Goal: Task Accomplishment & Management: Manage account settings

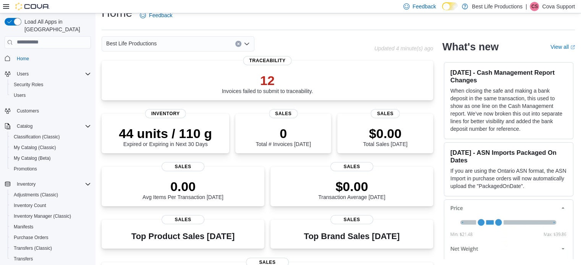
click at [189, 42] on div "Best Life Productions" at bounding box center [178, 43] width 153 height 15
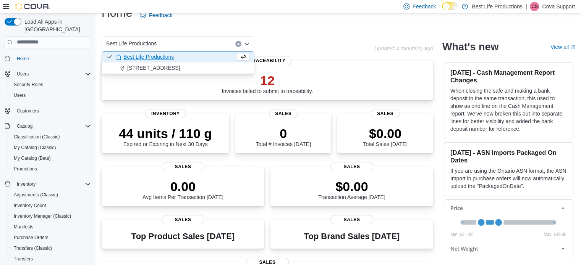
click at [281, 27] on div "Home Feedback" at bounding box center [338, 17] width 473 height 25
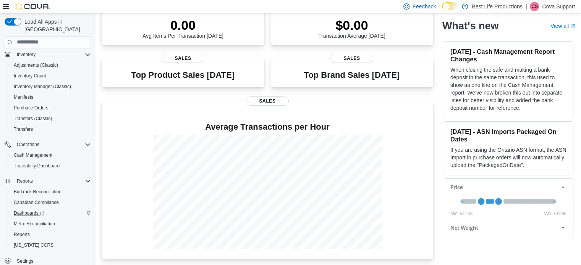
scroll to position [176, 0]
click at [23, 259] on span "Settings" at bounding box center [25, 262] width 16 height 6
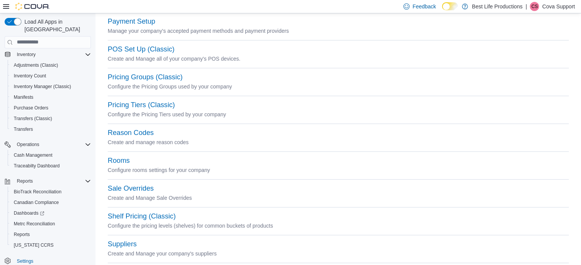
scroll to position [356, 0]
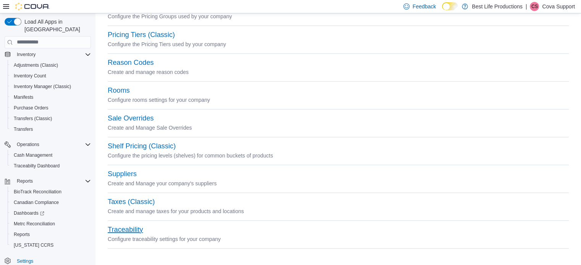
click at [125, 229] on button "Traceability" at bounding box center [125, 230] width 35 height 8
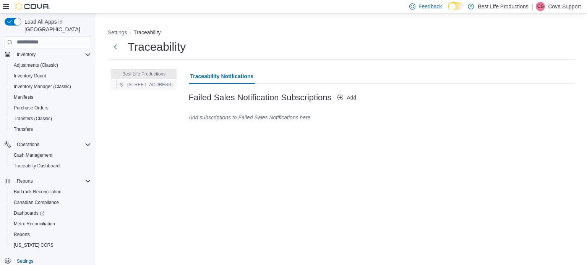
click at [152, 80] on span "[STREET_ADDRESS]" at bounding box center [146, 84] width 53 height 9
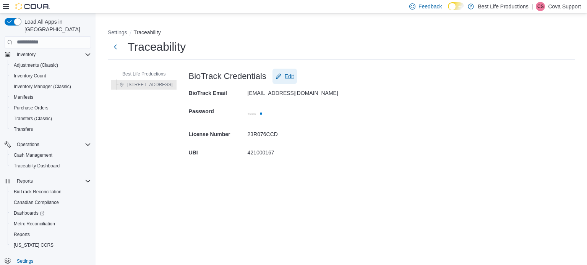
click at [285, 79] on span "Edit" at bounding box center [289, 77] width 9 height 8
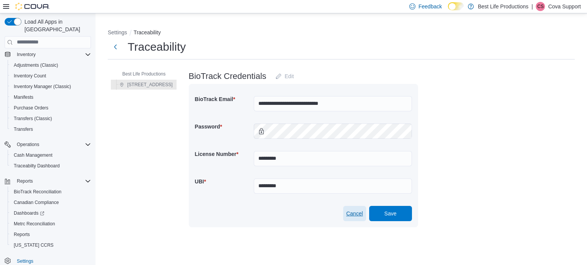
click at [351, 214] on span "Cancel" at bounding box center [354, 214] width 17 height 8
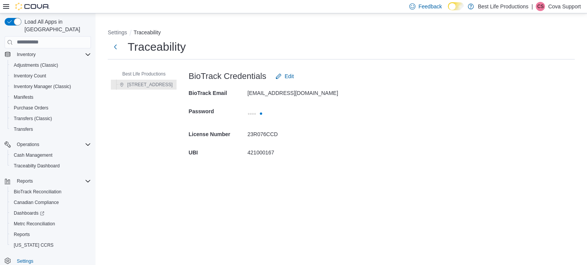
click at [550, 175] on div "Settings Traceability Traceability Best Life Productions [STREET_ADDRESS] BioTr…" at bounding box center [340, 95] width 491 height 164
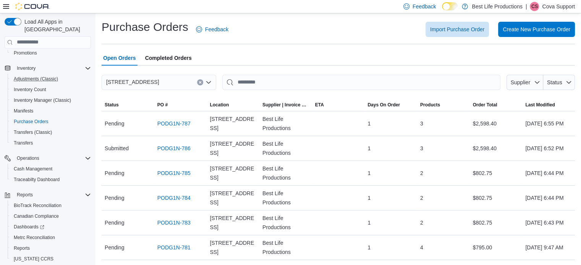
scroll to position [130, 0]
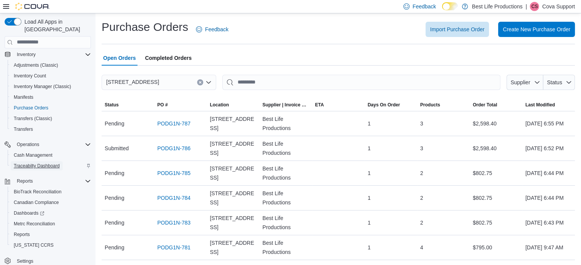
click at [50, 163] on span "Traceabilty Dashboard" at bounding box center [37, 166] width 46 height 6
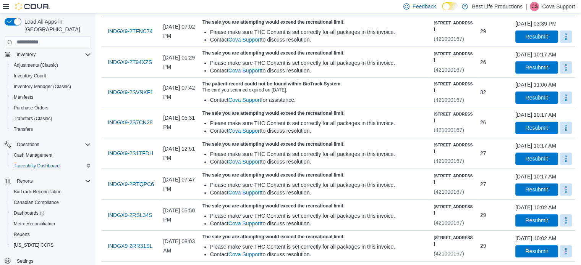
scroll to position [304, 0]
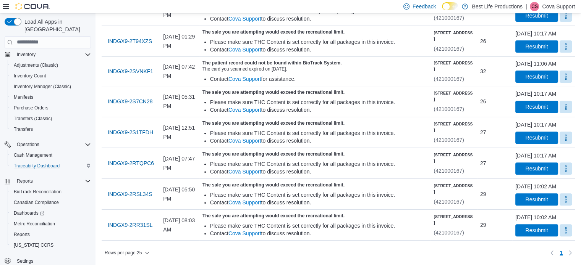
click at [568, 4] on p "Cova Support" at bounding box center [558, 6] width 33 height 9
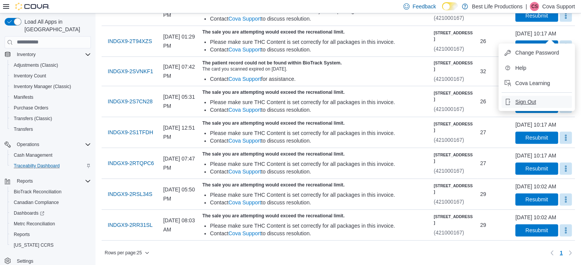
drag, startPoint x: 523, startPoint y: 74, endPoint x: 497, endPoint y: 2, distance: 76.7
click at [523, 98] on span "Sign Out" at bounding box center [525, 102] width 21 height 8
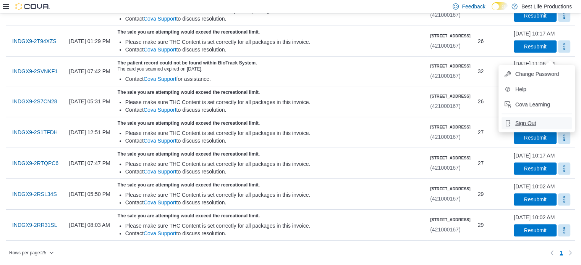
scroll to position [289, 0]
